Goal: Obtain resource: Download file/media

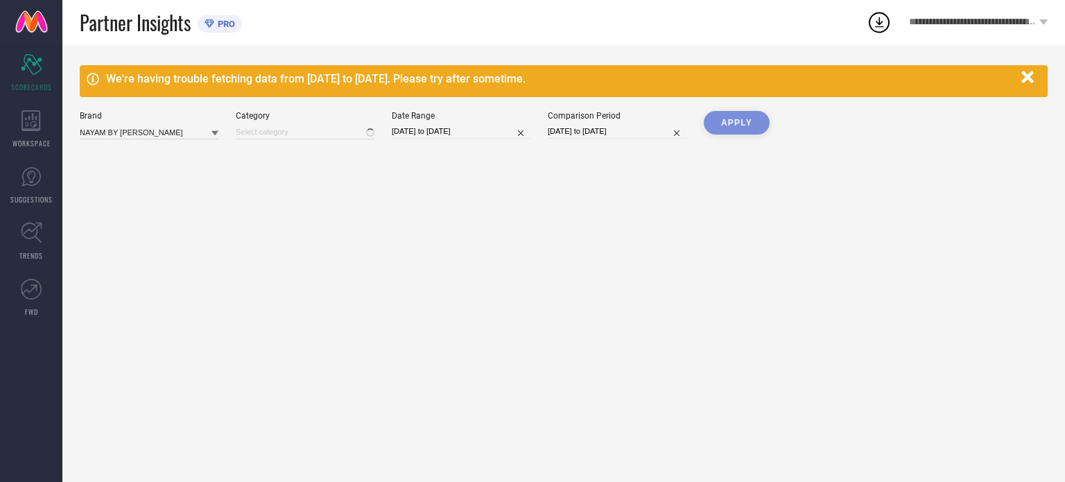
type input "All"
click at [33, 149] on div "WORKSPACE" at bounding box center [31, 128] width 62 height 55
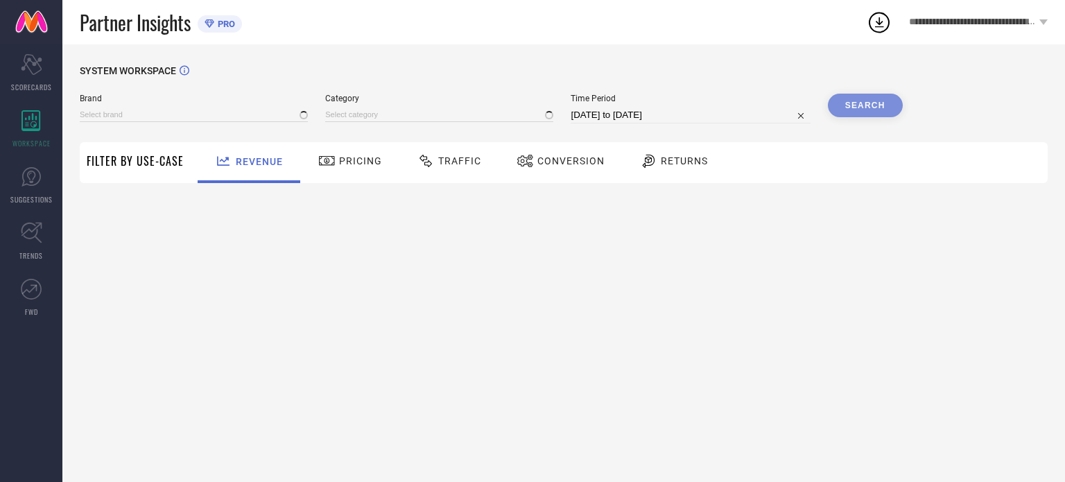
type input "NAYAM BY [PERSON_NAME]"
type input "All"
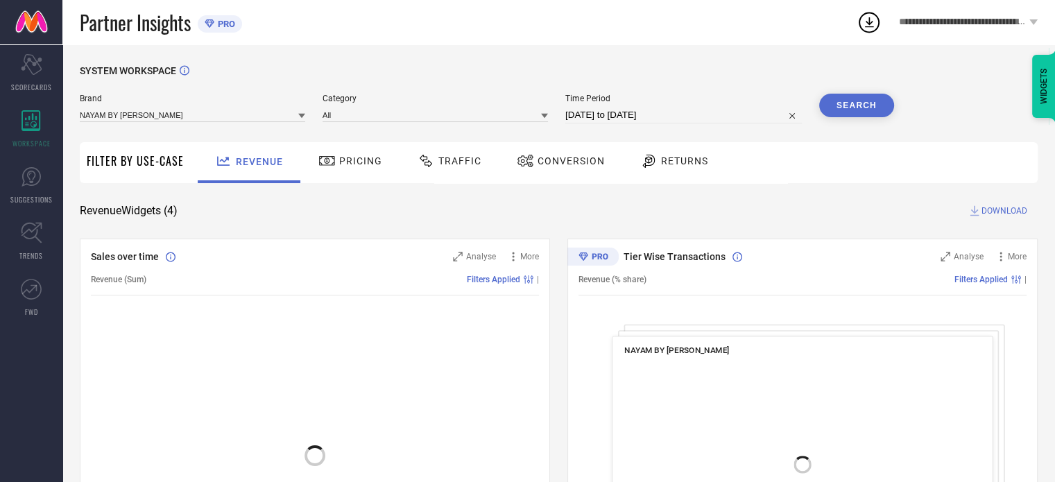
click at [524, 163] on icon at bounding box center [524, 161] width 15 height 12
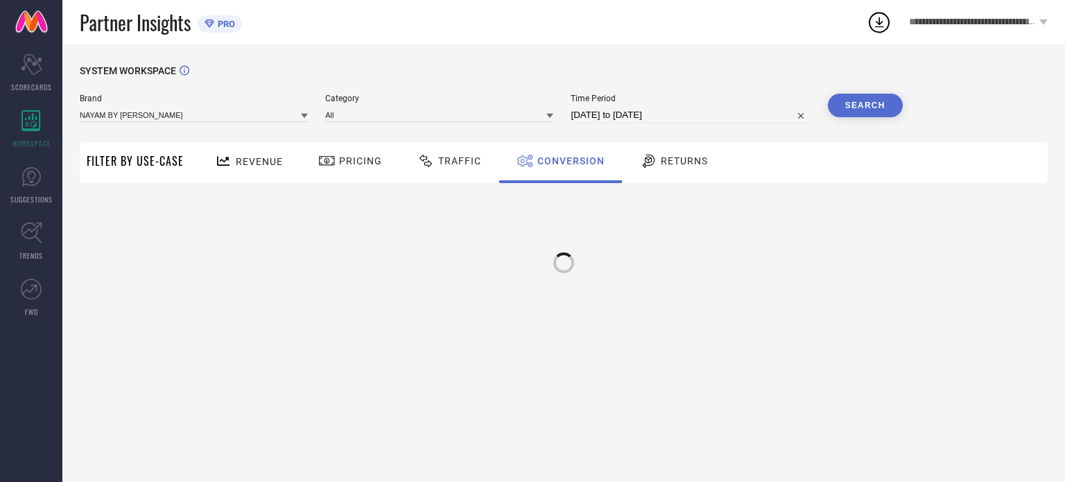
click at [602, 105] on div "Time Period [DATE] to [DATE]" at bounding box center [690, 109] width 239 height 30
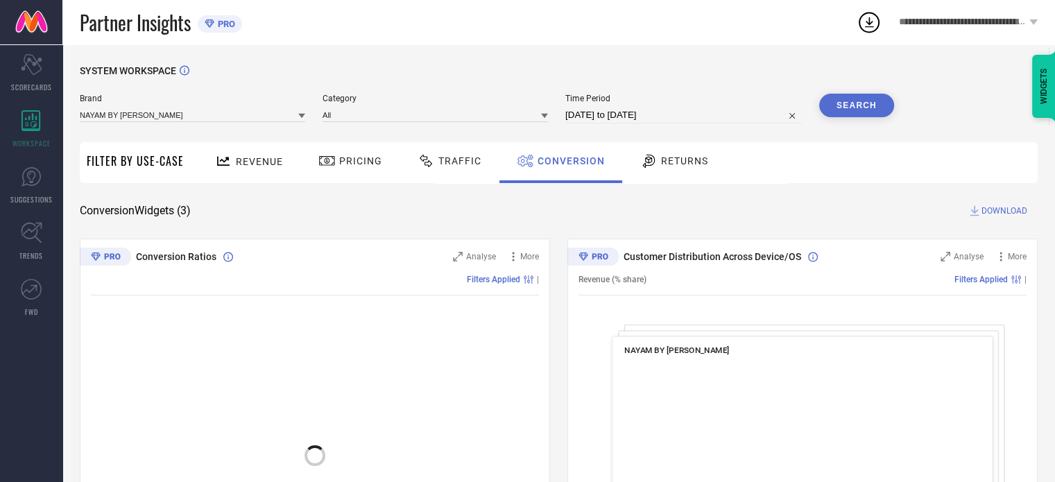
click at [606, 117] on input "[DATE] to [DATE]" at bounding box center [683, 115] width 237 height 17
select select "7"
select select "2025"
select select "8"
select select "2025"
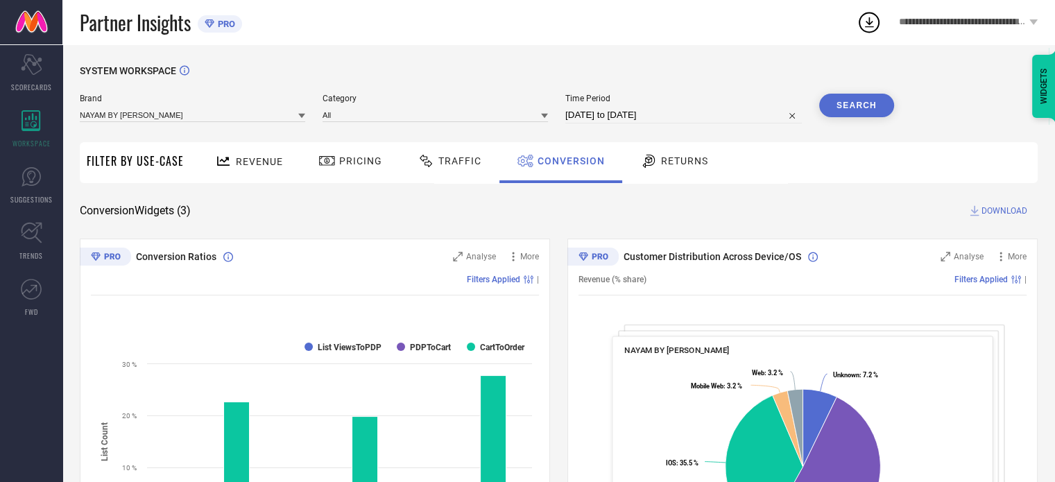
click at [691, 86] on div "SYSTEM WORKSPACE" at bounding box center [559, 79] width 958 height 28
click at [993, 207] on span "DOWNLOAD" at bounding box center [1004, 211] width 46 height 14
